Goal: Task Accomplishment & Management: Complete application form

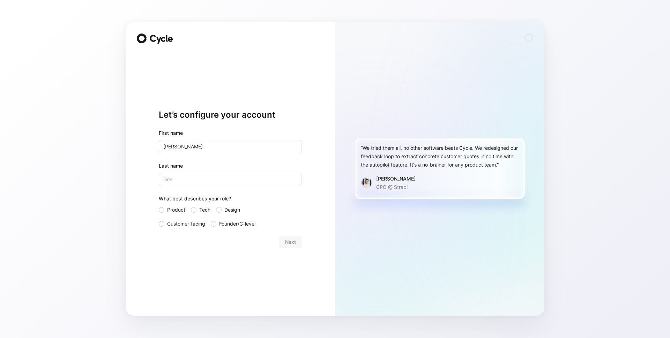
type input "[PERSON_NAME]"
type input "Valls"
click at [166, 202] on div "What best describes your role?" at bounding box center [230, 199] width 143 height 11
drag, startPoint x: 167, startPoint y: 207, endPoint x: 187, endPoint y: 213, distance: 21.2
click at [167, 207] on span "Product" at bounding box center [176, 210] width 18 height 8
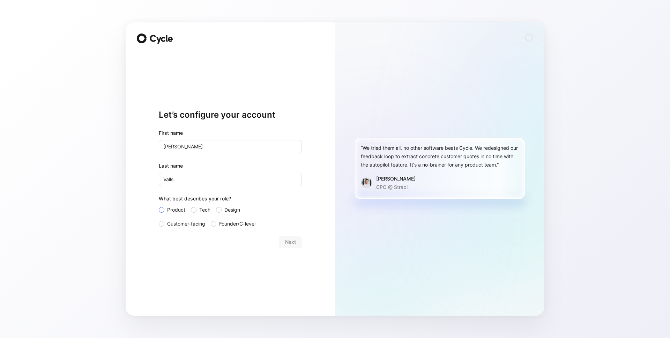
click at [159, 206] on input "Product" at bounding box center [159, 206] width 0 height 0
click at [303, 239] on div "Let’s configure your account First name Guillem Last name Valls What best descr…" at bounding box center [230, 168] width 209 height 293
click at [296, 242] on button "Next" at bounding box center [290, 241] width 23 height 11
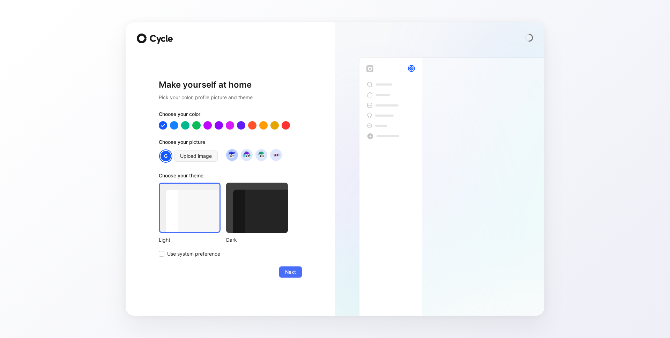
click at [236, 158] on div at bounding box center [232, 155] width 12 height 12
click at [248, 154] on img at bounding box center [246, 154] width 9 height 9
click at [256, 156] on img at bounding box center [260, 154] width 9 height 9
click at [252, 126] on div at bounding box center [252, 125] width 9 height 9
drag, startPoint x: 294, startPoint y: 271, endPoint x: 290, endPoint y: 271, distance: 4.5
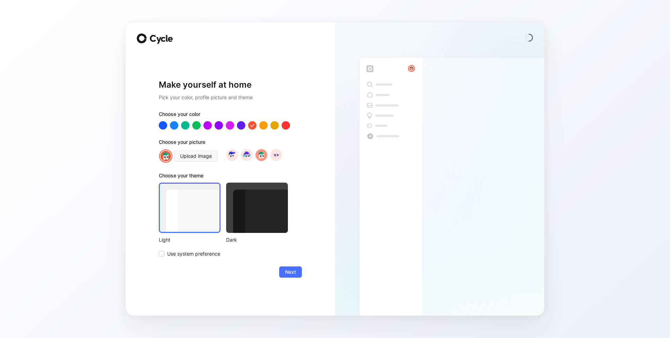
click at [294, 271] on span "Next" at bounding box center [290, 272] width 11 height 8
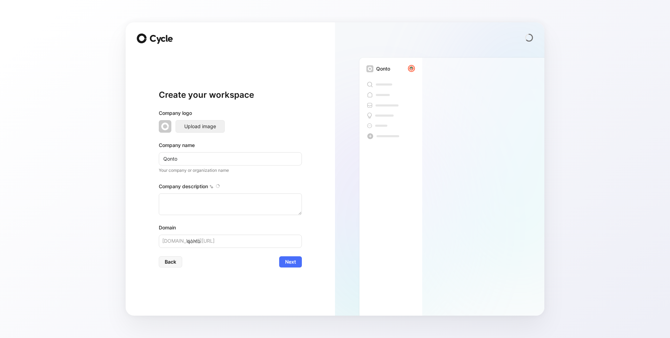
type textarea "Qonto is a European fintech company that provides business banking and financia…"
drag, startPoint x: 296, startPoint y: 264, endPoint x: 287, endPoint y: 263, distance: 8.1
click at [295, 264] on span "Next" at bounding box center [290, 261] width 11 height 8
drag, startPoint x: 184, startPoint y: 261, endPoint x: 173, endPoint y: 264, distance: 10.7
click at [182, 262] on div "Back Next" at bounding box center [230, 261] width 143 height 11
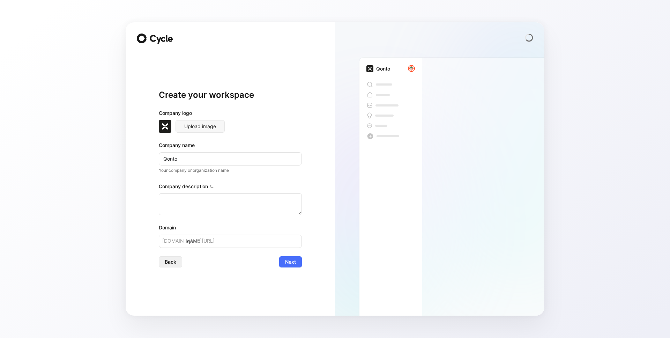
click at [173, 264] on span "Back" at bounding box center [171, 261] width 12 height 8
